Goal: Find contact information

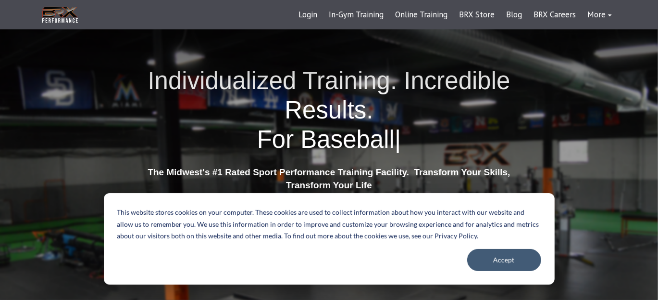
scroll to position [48, 0]
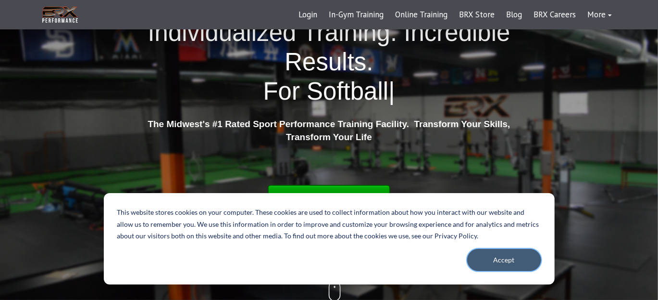
click at [518, 256] on button "Accept" at bounding box center [504, 260] width 74 height 22
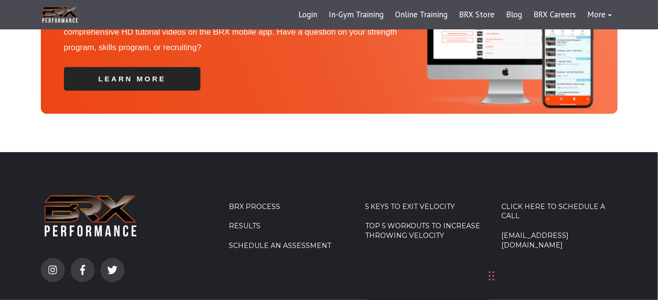
scroll to position [3181, 0]
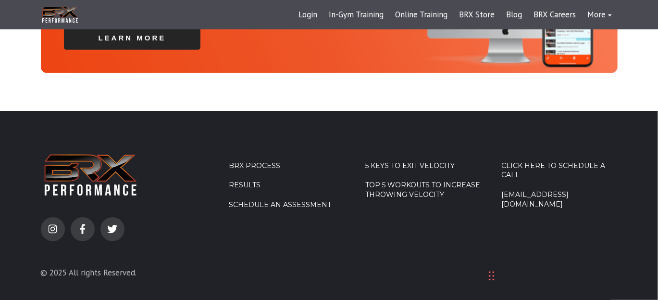
click at [553, 190] on link "[EMAIL_ADDRESS][DOMAIN_NAME]" at bounding box center [560, 199] width 116 height 19
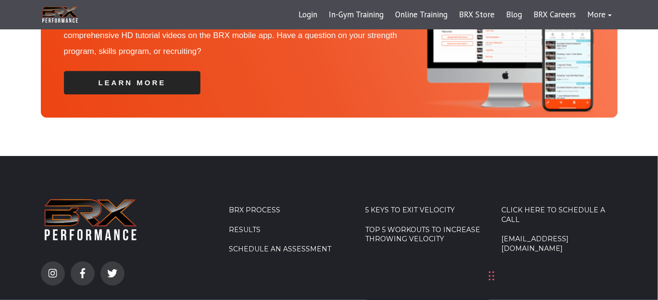
scroll to position [2847, 0]
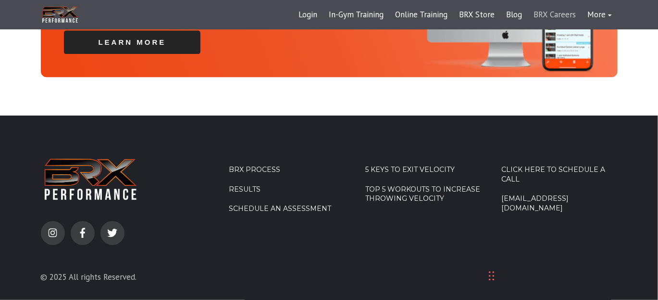
click at [559, 15] on link "BRX Careers" at bounding box center [556, 14] width 54 height 23
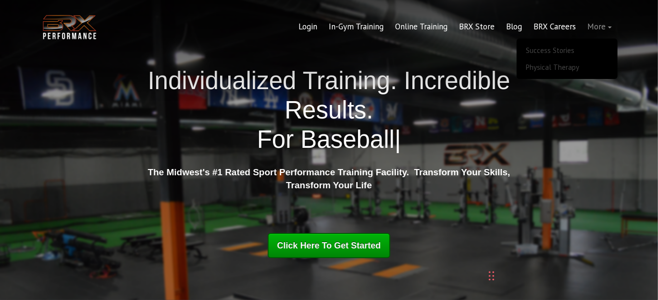
scroll to position [2807, 0]
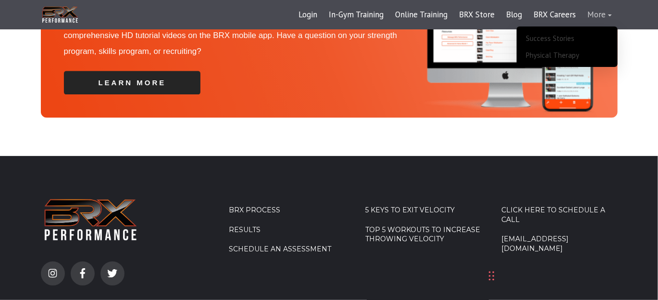
click at [609, 14] on link "More" at bounding box center [600, 14] width 36 height 23
click at [567, 53] on link "Physical Therapy" at bounding box center [567, 55] width 91 height 17
